Goal: Information Seeking & Learning: Learn about a topic

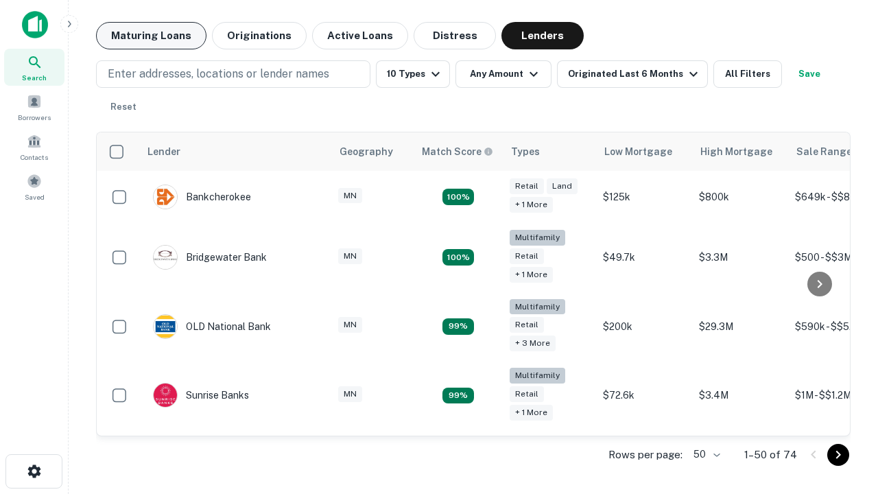
click at [151, 36] on button "Maturing Loans" at bounding box center [151, 35] width 110 height 27
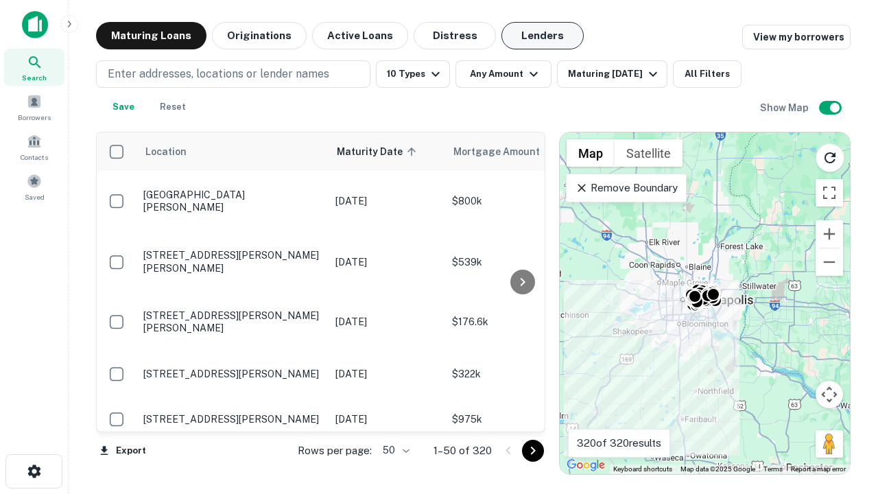
click at [543, 36] on button "Lenders" at bounding box center [543, 35] width 82 height 27
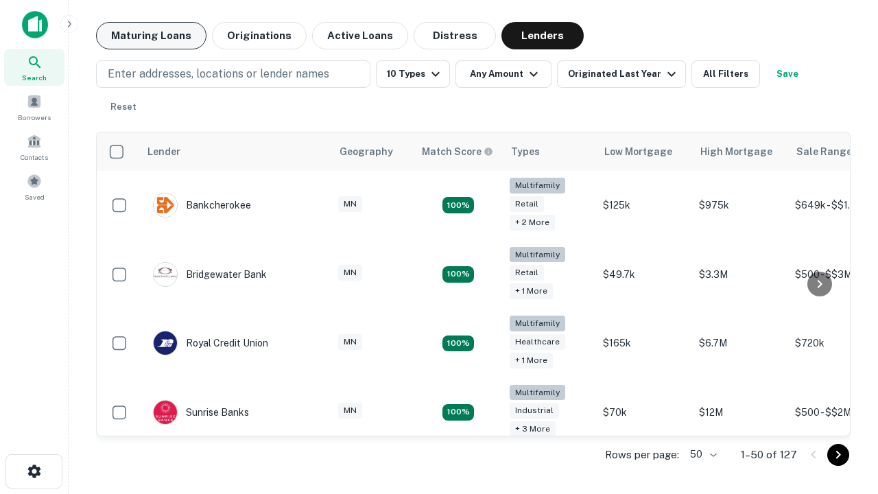
click at [151, 36] on button "Maturing Loans" at bounding box center [151, 35] width 110 height 27
